Goal: Information Seeking & Learning: Learn about a topic

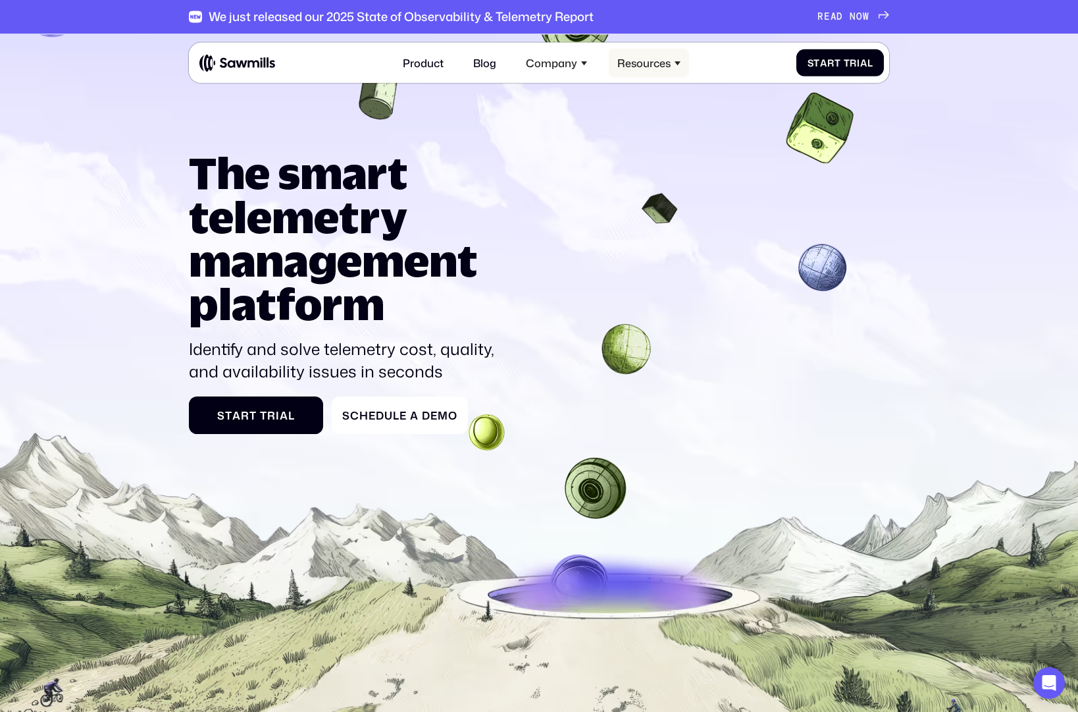
click at [663, 59] on div "Resources" at bounding box center [643, 63] width 53 height 13
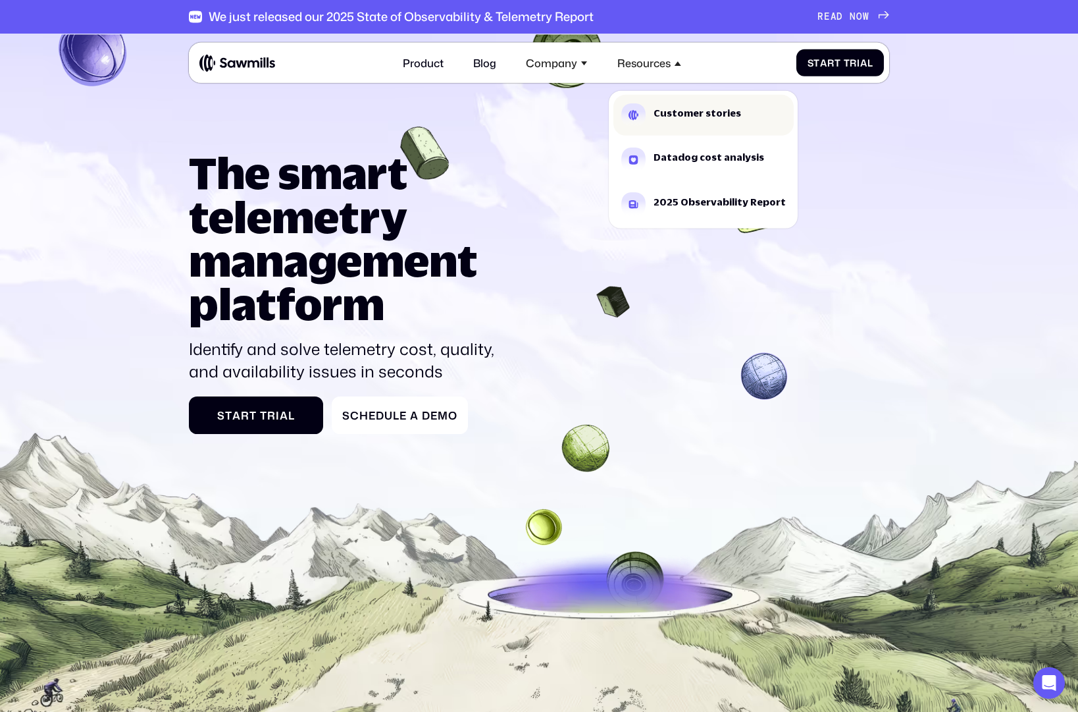
click at [692, 113] on div "Customer stories" at bounding box center [698, 113] width 88 height 10
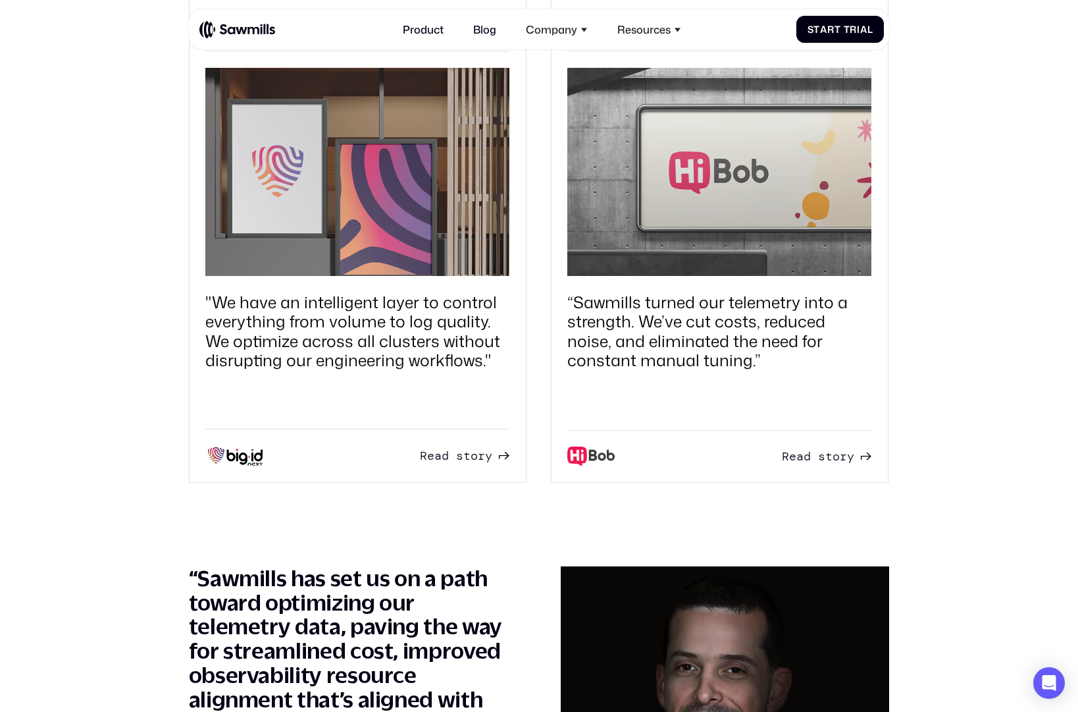
scroll to position [1172, 0]
click at [246, 459] on img at bounding box center [235, 454] width 61 height 20
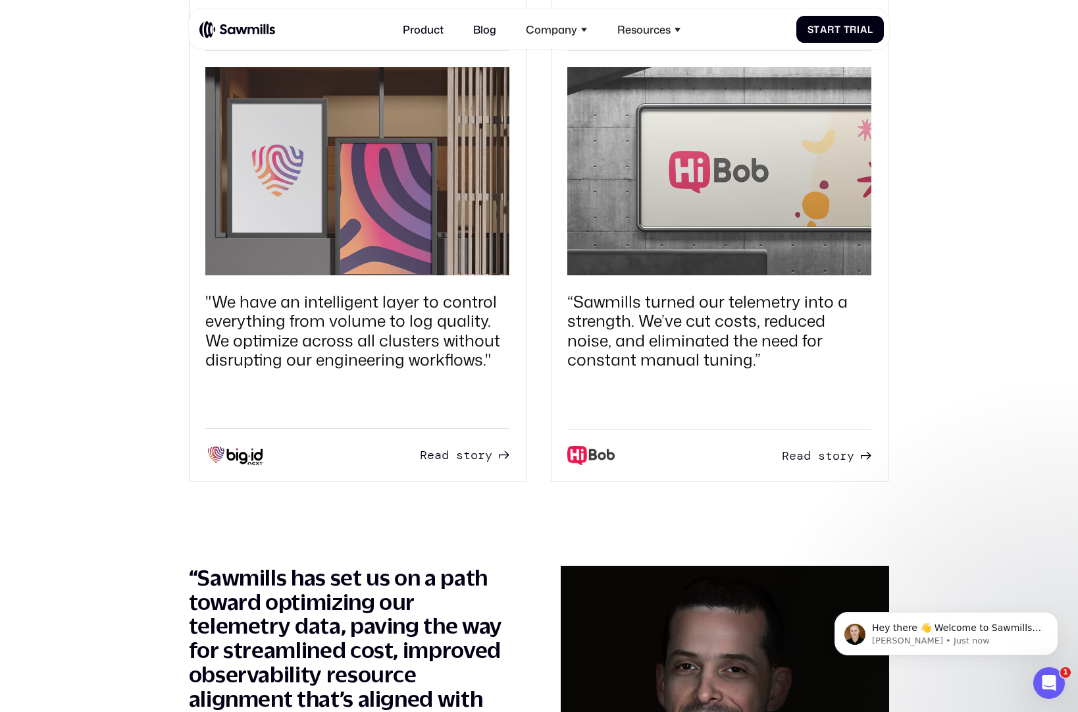
scroll to position [0, 0]
click at [455, 458] on span at bounding box center [452, 455] width 7 height 14
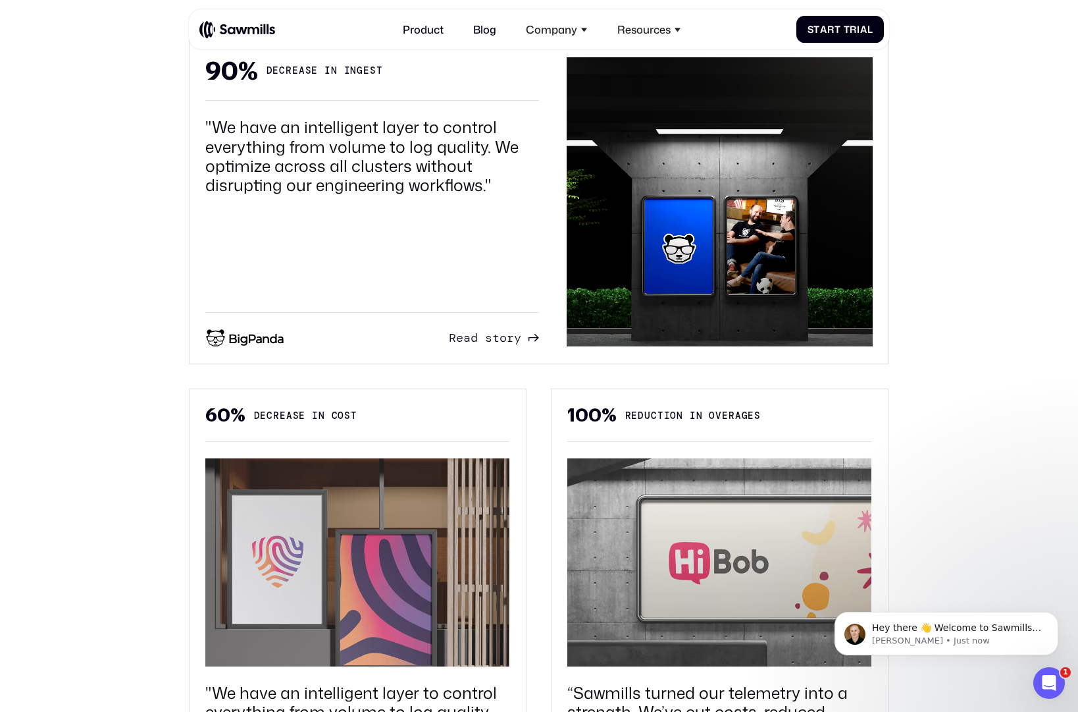
scroll to position [775, 0]
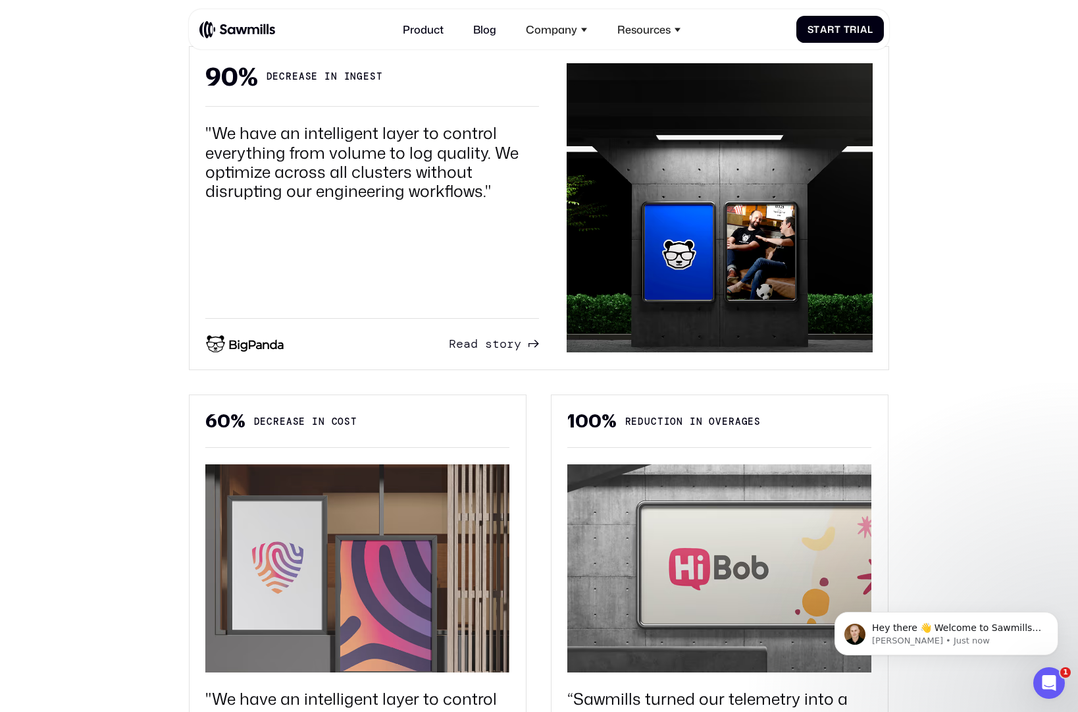
click at [491, 341] on div "R e a d s t o r y R e a d s t o r y" at bounding box center [485, 343] width 72 height 14
